Goal: Transaction & Acquisition: Purchase product/service

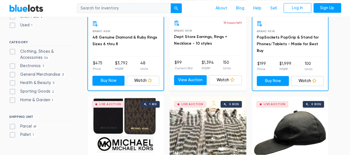
scroll to position [243, 0]
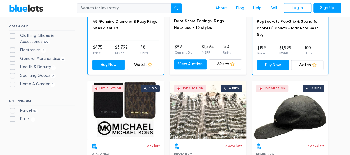
click at [11, 49] on label "Electronics 7" at bounding box center [27, 50] width 37 height 6
click at [11, 49] on input "Electronics 7" at bounding box center [11, 49] width 4 height 4
checkbox input "true"
